Goal: Task Accomplishment & Management: Manage account settings

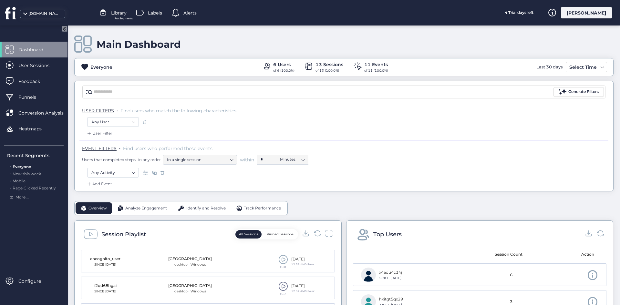
click at [421, 160] on div "Users that completed steps in any order In a single session within * Minutes" at bounding box center [345, 160] width 526 height 10
click at [606, 6] on div "fus-dev-store.myshopify.com Library For Segments Labels Alerts 4 Trial days lef…" at bounding box center [310, 13] width 620 height 26
click at [602, 11] on div "[PERSON_NAME]" at bounding box center [586, 12] width 51 height 11
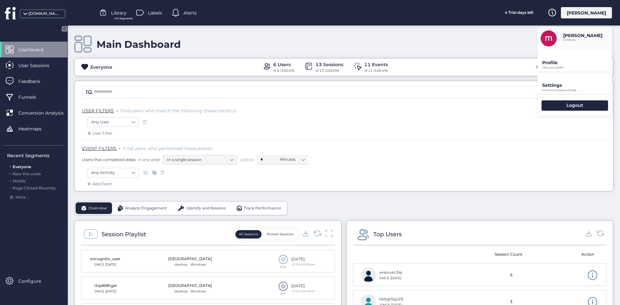
click at [564, 84] on p "Settings" at bounding box center [577, 85] width 70 height 6
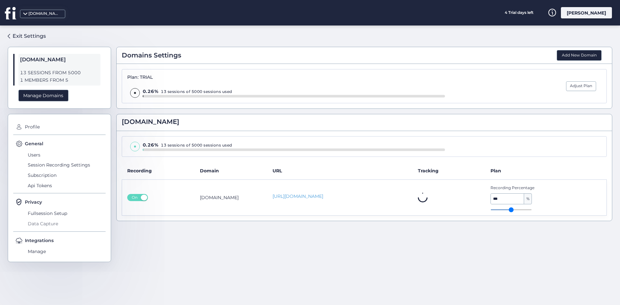
click at [60, 225] on span "Data Capture" at bounding box center [65, 224] width 79 height 10
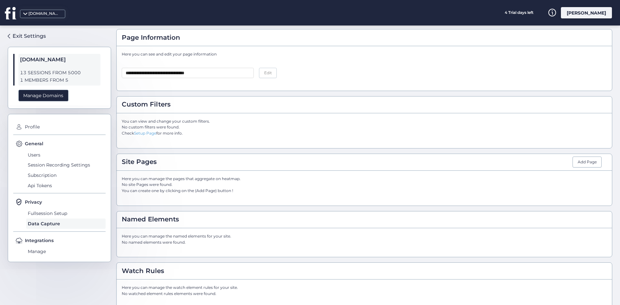
scroll to position [26, 0]
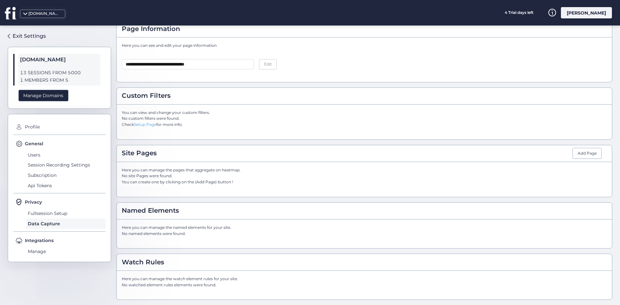
click at [38, 142] on span "General" at bounding box center [34, 143] width 18 height 7
click at [37, 155] on span "Users" at bounding box center [65, 155] width 79 height 10
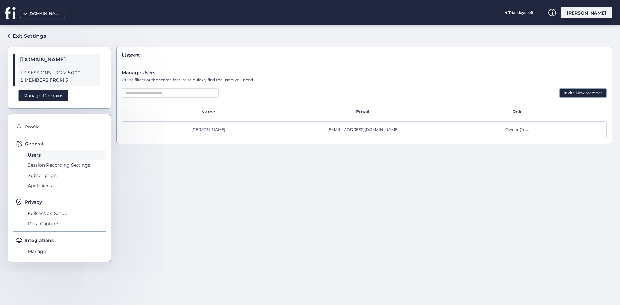
click at [49, 62] on span "[DOMAIN_NAME]" at bounding box center [59, 60] width 79 height 8
drag, startPoint x: 39, startPoint y: 141, endPoint x: 37, endPoint y: 134, distance: 7.4
click at [38, 141] on span "General" at bounding box center [34, 143] width 18 height 7
click at [34, 126] on span "Profile" at bounding box center [64, 127] width 82 height 10
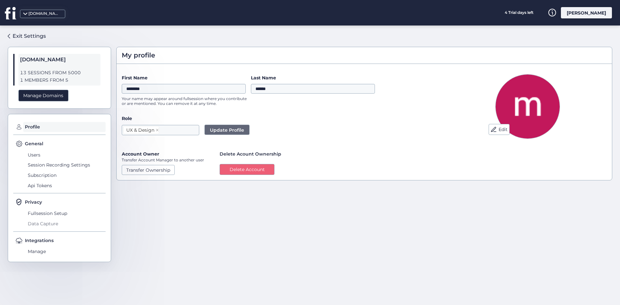
click at [50, 227] on span "Data Capture" at bounding box center [65, 224] width 79 height 10
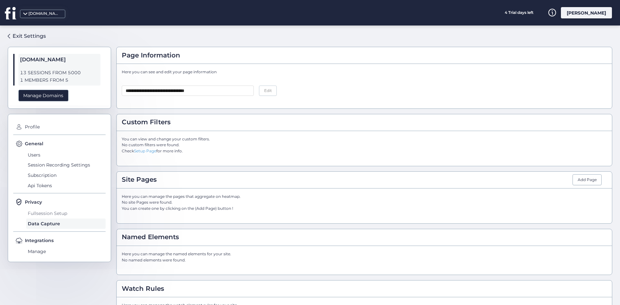
click at [48, 211] on span "Fullsession Setup" at bounding box center [65, 213] width 79 height 10
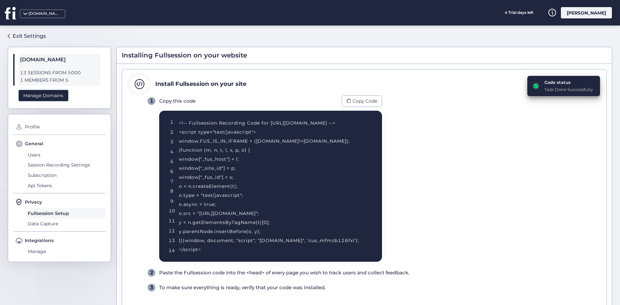
click at [16, 9] on icon at bounding box center [11, 12] width 12 height 13
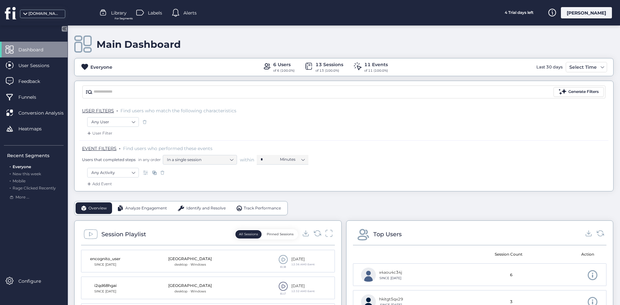
drag, startPoint x: 310, startPoint y: 94, endPoint x: 283, endPoint y: 172, distance: 82.6
click at [283, 172] on div "Any Activity" at bounding box center [343, 173] width 513 height 11
drag, startPoint x: 107, startPoint y: 175, endPoint x: 110, endPoint y: 179, distance: 5.0
click at [107, 175] on nz-select-item "Any Activity" at bounding box center [112, 173] width 43 height 10
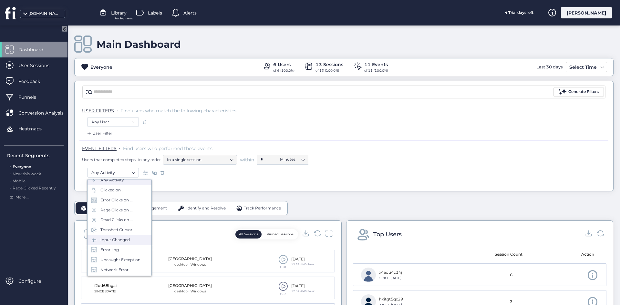
scroll to position [38, 0]
click at [117, 262] on div "Visited URL is ..." at bounding box center [115, 261] width 30 height 6
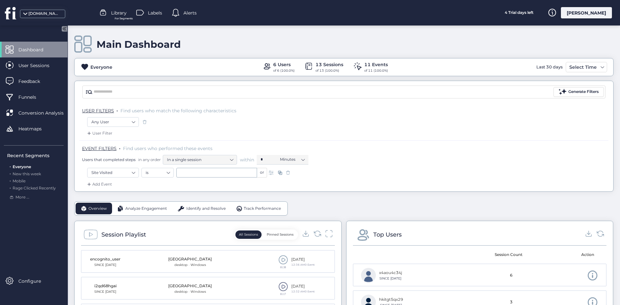
click at [287, 173] on span at bounding box center [288, 172] width 6 height 6
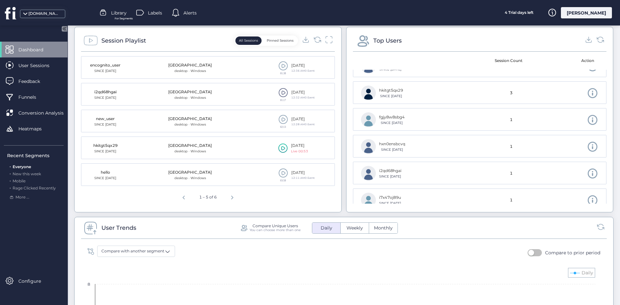
scroll to position [27, 0]
